Goal: Information Seeking & Learning: Stay updated

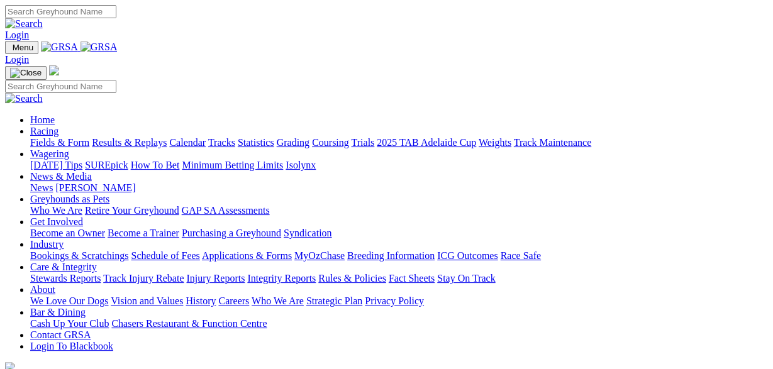
click at [53, 182] on link "News" at bounding box center [41, 187] width 23 height 11
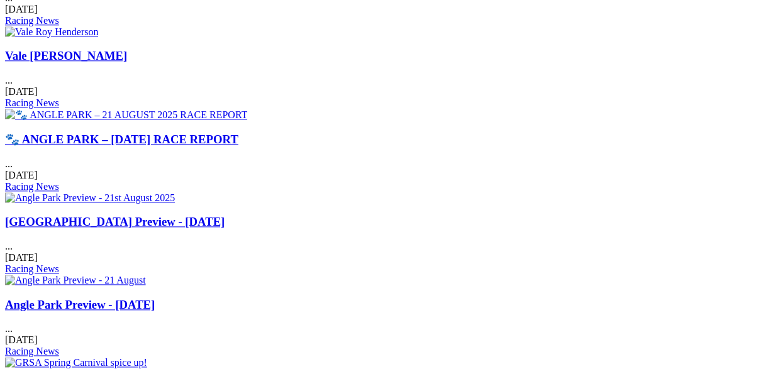
scroll to position [588, 0]
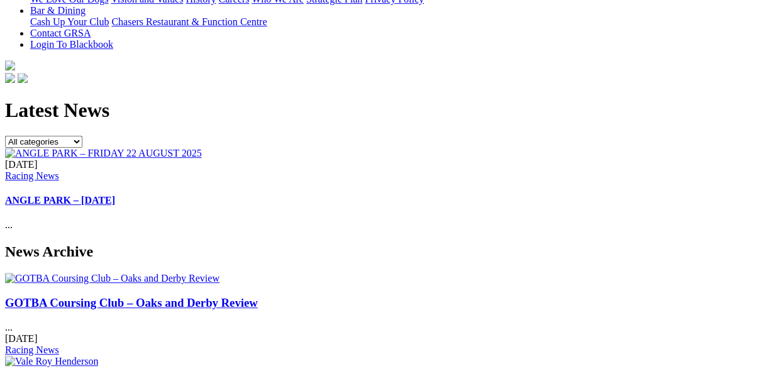
scroll to position [327, 0]
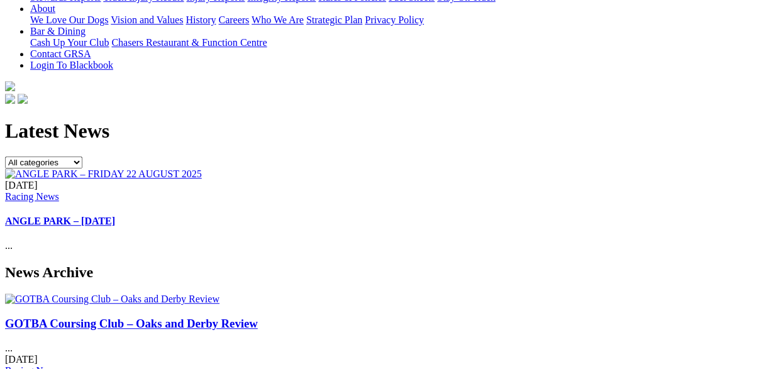
scroll to position [327, 0]
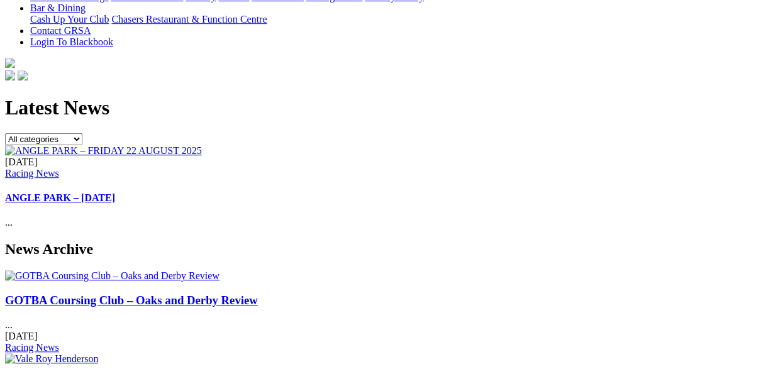
click at [57, 294] on link "GOTBA Coursing Club – Oaks and Derby Review" at bounding box center [131, 300] width 253 height 13
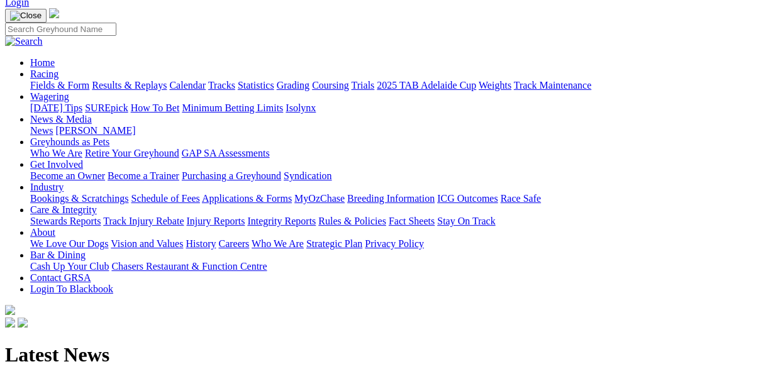
scroll to position [65, 0]
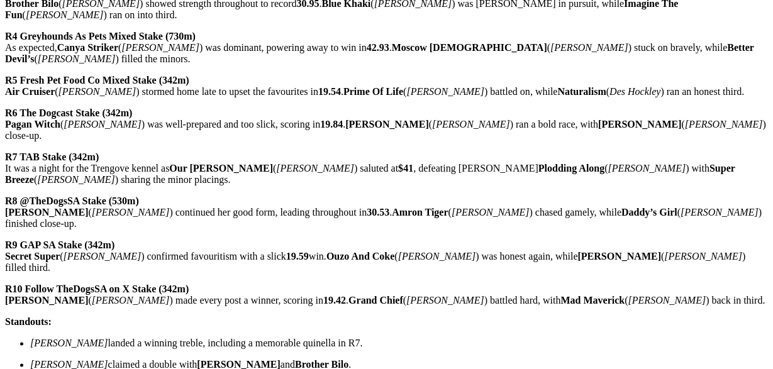
scroll to position [196, 0]
